Goal: Task Accomplishment & Management: Use online tool/utility

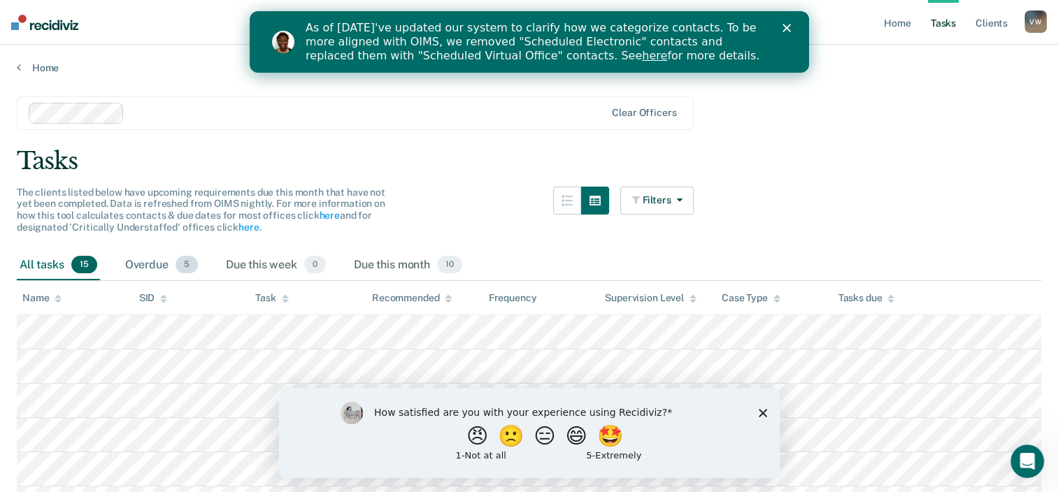
click at [188, 263] on span "5" at bounding box center [187, 265] width 22 height 18
click at [188, 264] on span "5" at bounding box center [187, 265] width 22 height 18
click at [189, 265] on span "5" at bounding box center [187, 265] width 22 height 18
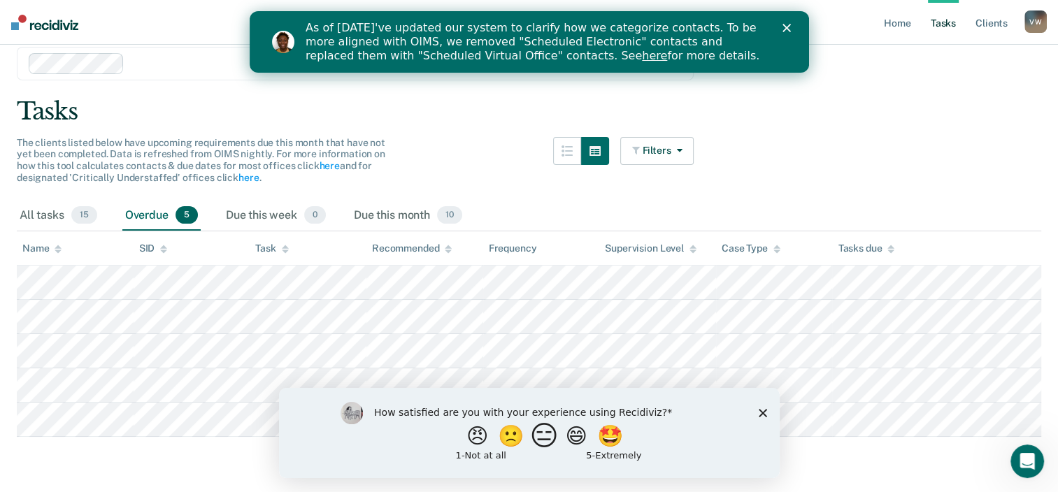
click at [546, 443] on button "😑" at bounding box center [546, 436] width 33 height 28
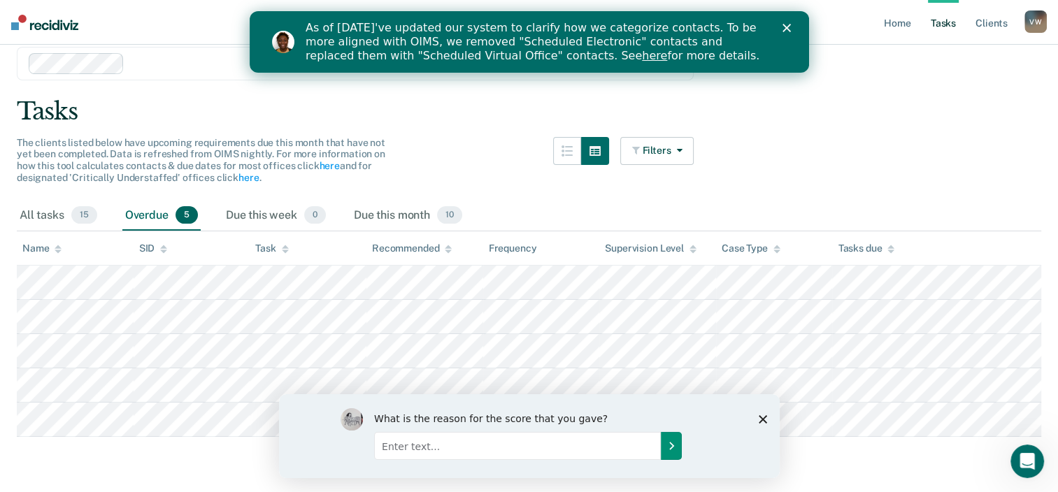
click at [673, 451] on button "Submit your response" at bounding box center [670, 446] width 21 height 28
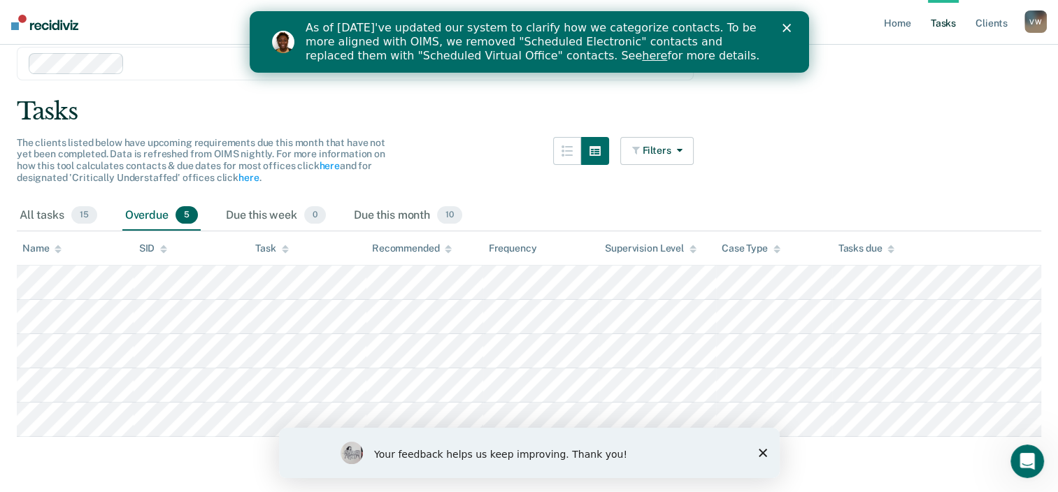
click at [762, 454] on polygon "Close survey" at bounding box center [762, 453] width 8 height 8
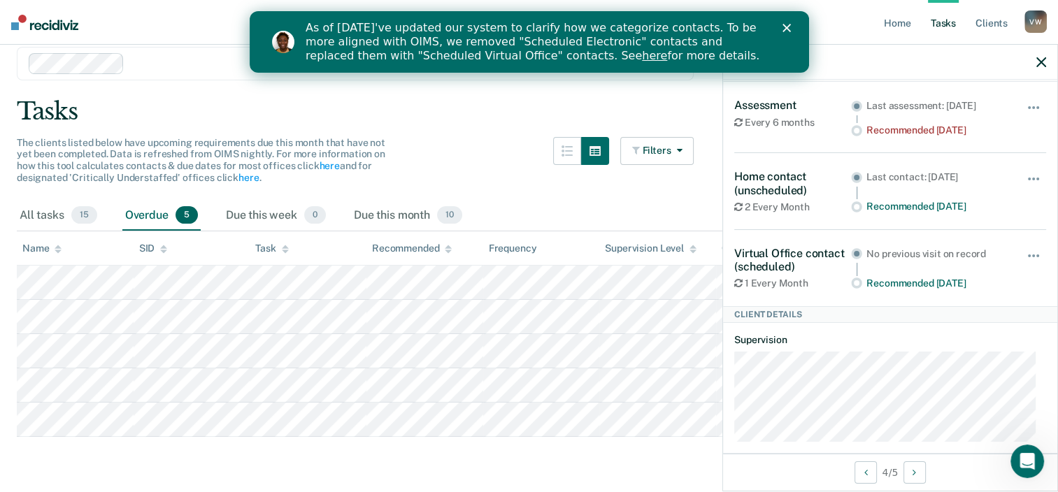
scroll to position [164, 0]
